Goal: Information Seeking & Learning: Learn about a topic

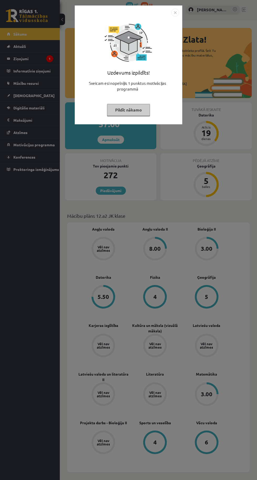
click at [175, 12] on img "Close" at bounding box center [175, 13] width 8 height 8
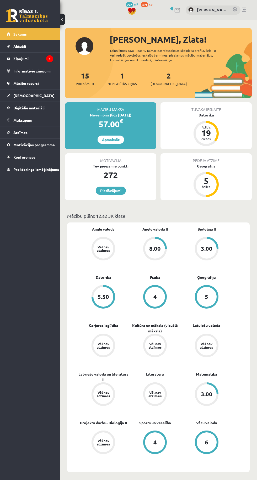
click at [21, 58] on legend "Ziņojumi 1" at bounding box center [33, 59] width 40 height 12
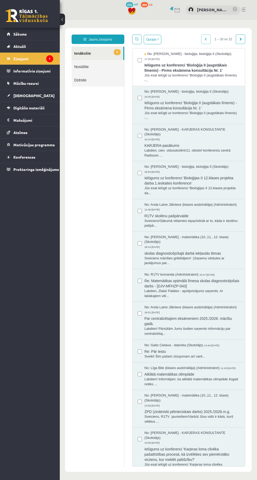
click at [206, 72] on span "Ielūgums uz konferenci 'Bioloģija II (augstākais līmenis) - Pirms eksāmena kons…" at bounding box center [191, 67] width 95 height 12
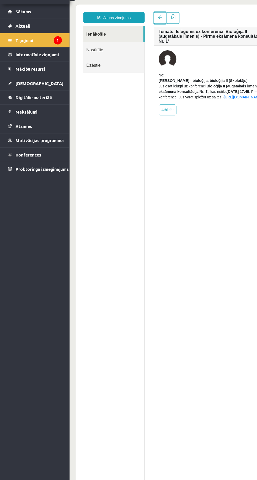
click at [147, 14] on span at bounding box center [147, 15] width 4 height 4
click at [21, 100] on link "[DEMOGRAPHIC_DATA]" at bounding box center [30, 96] width 46 height 12
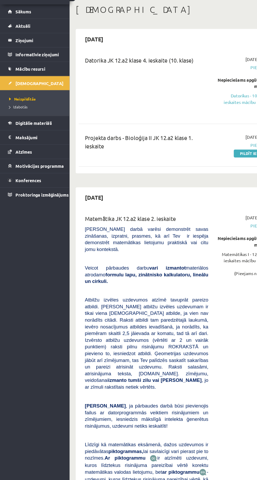
click at [25, 130] on span "Digitālie materiāli" at bounding box center [28, 130] width 31 height 5
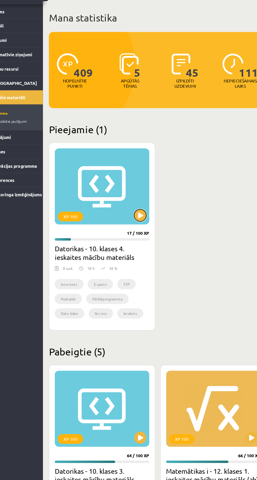
click at [142, 209] on button at bounding box center [143, 209] width 10 height 10
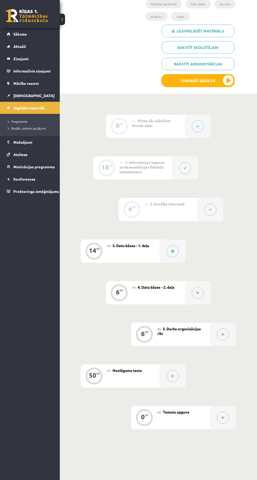
scroll to position [118, 0]
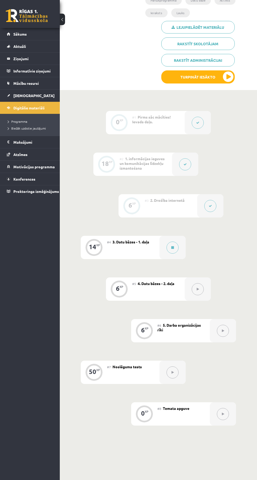
click at [172, 247] on icon at bounding box center [172, 247] width 3 height 3
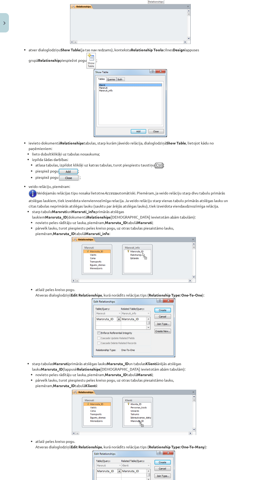
scroll to position [2385, 0]
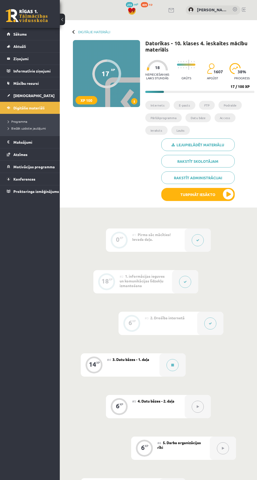
scroll to position [105, 0]
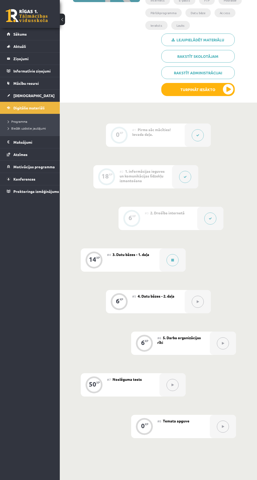
click at [172, 260] on icon at bounding box center [172, 260] width 3 height 3
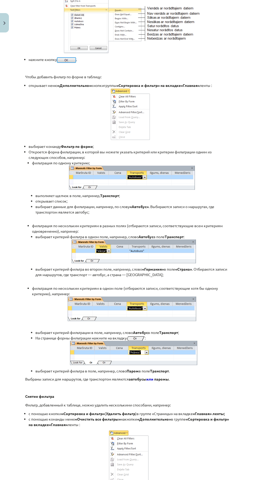
scroll to position [4731, 0]
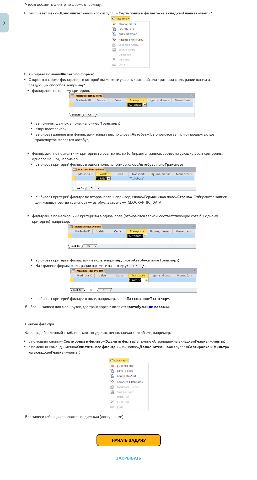
click at [149, 446] on button "Начать задачу" at bounding box center [129, 441] width 64 height 12
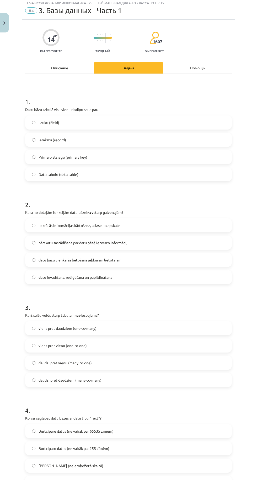
scroll to position [13, 0]
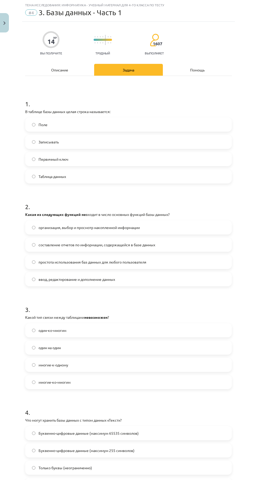
click at [208, 123] on label "Поле" at bounding box center [128, 124] width 205 height 13
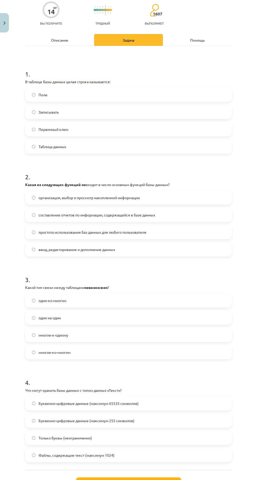
scroll to position [49, 0]
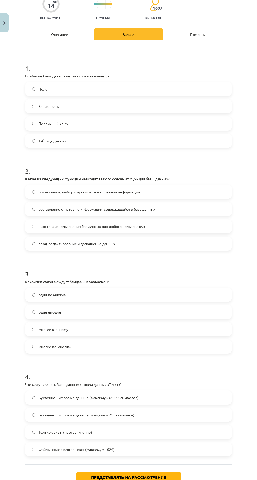
click at [179, 208] on label "составление отчетов по информации, содержащейся в базе данных" at bounding box center [128, 209] width 205 height 13
click at [137, 347] on label "многие-ко-многим" at bounding box center [128, 346] width 205 height 13
click at [160, 324] on label "многие-к-одному" at bounding box center [128, 329] width 205 height 13
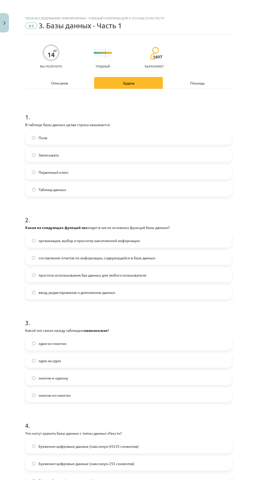
click at [63, 83] on font "Описание" at bounding box center [59, 83] width 17 height 5
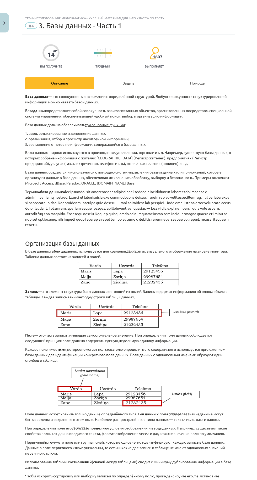
click at [135, 81] on div "Задача" at bounding box center [128, 83] width 69 height 12
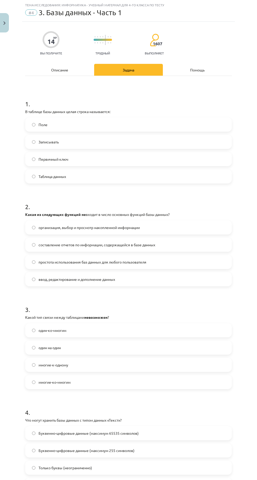
scroll to position [49, 0]
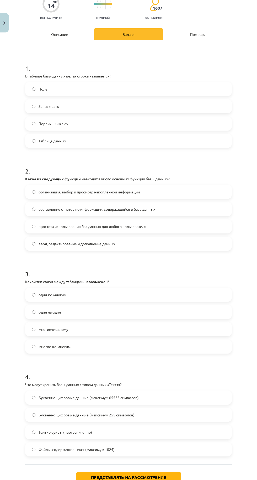
click at [156, 432] on label "Только буквы (неограниченно)" at bounding box center [128, 432] width 205 height 13
click at [153, 477] on font "Представлять на рассмотрение" at bounding box center [128, 478] width 75 height 6
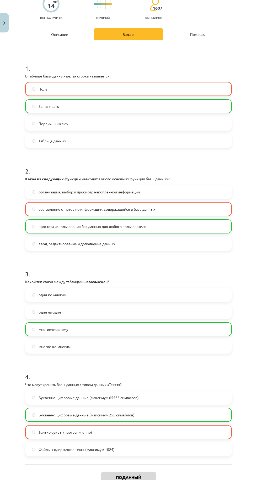
scroll to position [65, 0]
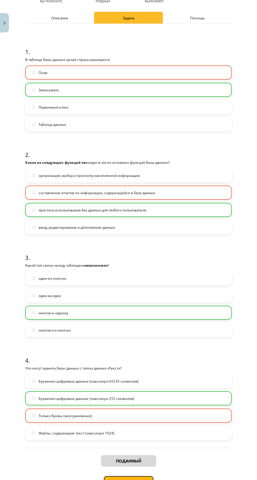
click at [139, 477] on button "Следующий урок" at bounding box center [129, 482] width 50 height 12
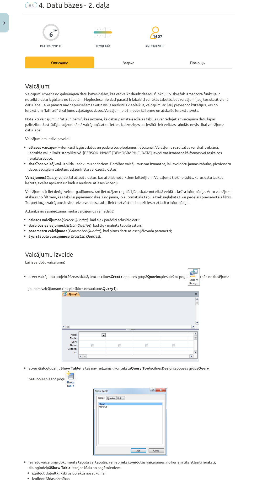
scroll to position [13, 0]
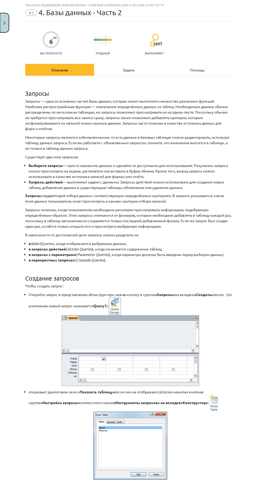
click at [7, 26] on button "Закрывать" at bounding box center [4, 22] width 9 height 19
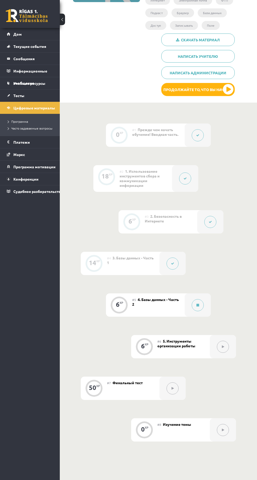
click at [27, 72] on font "Информационные сообщения" at bounding box center [30, 77] width 34 height 17
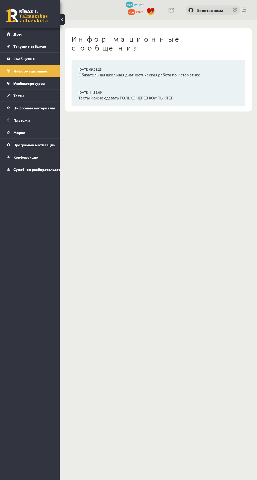
click at [13, 106] on link "Цифровые материалы" at bounding box center [30, 108] width 46 height 12
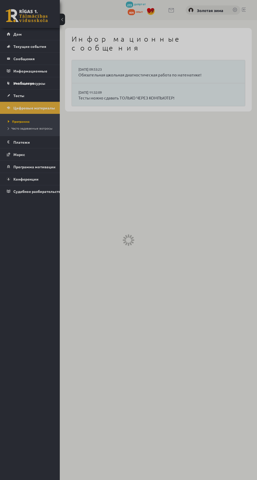
click at [18, 100] on link "Тесты" at bounding box center [30, 96] width 46 height 12
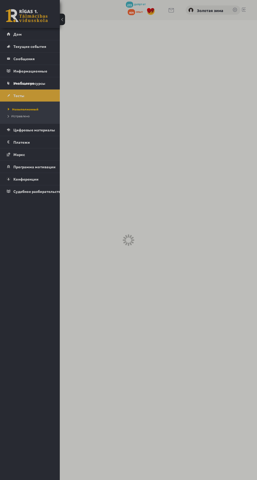
click at [25, 95] on link "Тесты" at bounding box center [30, 96] width 46 height 12
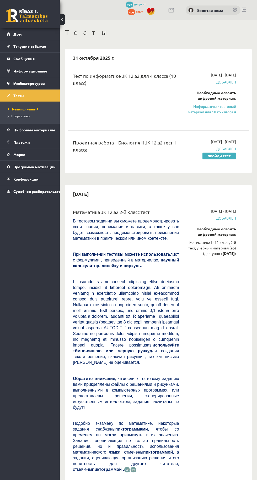
click at [22, 166] on font "Программа мотивации" at bounding box center [34, 166] width 42 height 5
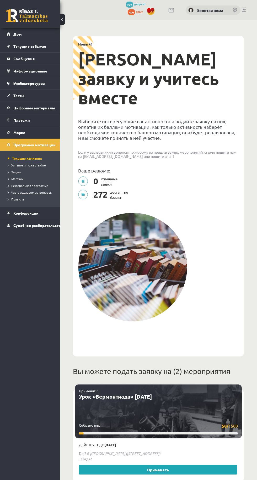
click at [14, 97] on link "Тесты" at bounding box center [30, 96] width 46 height 12
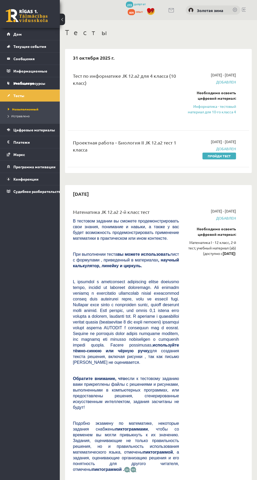
click at [16, 129] on font "Цифровые материалы" at bounding box center [34, 130] width 42 height 5
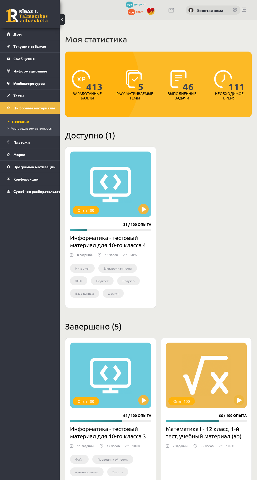
click at [150, 224] on font "21 / 100 опыта" at bounding box center [137, 224] width 28 height 5
click at [130, 193] on div "Опыт 100" at bounding box center [110, 184] width 81 height 65
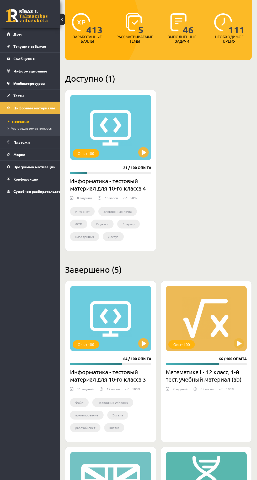
scroll to position [62, 0]
